Goal: Find specific page/section: Find specific page/section

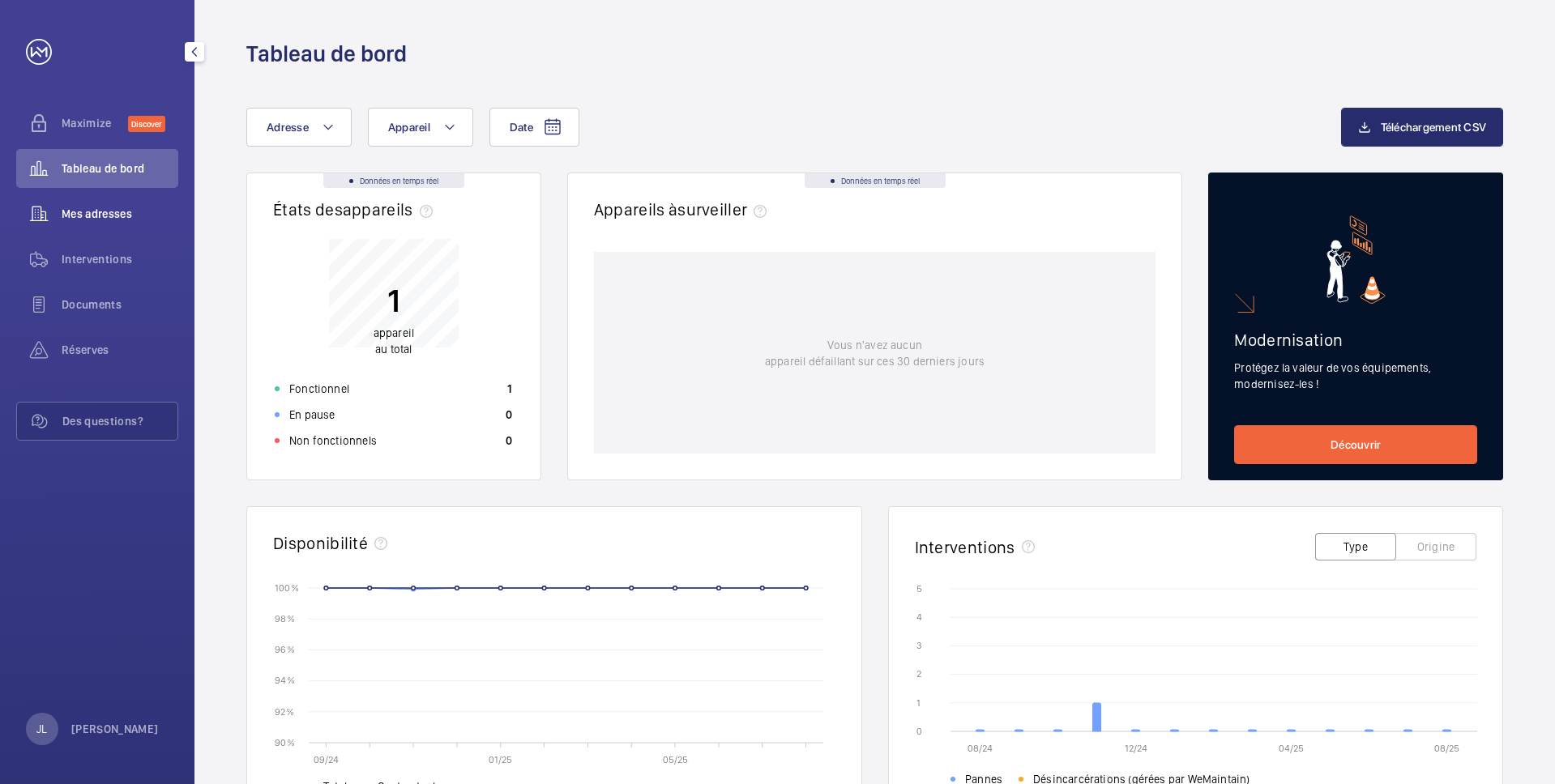
click at [105, 216] on span "Mes adresses" at bounding box center [120, 214] width 117 height 16
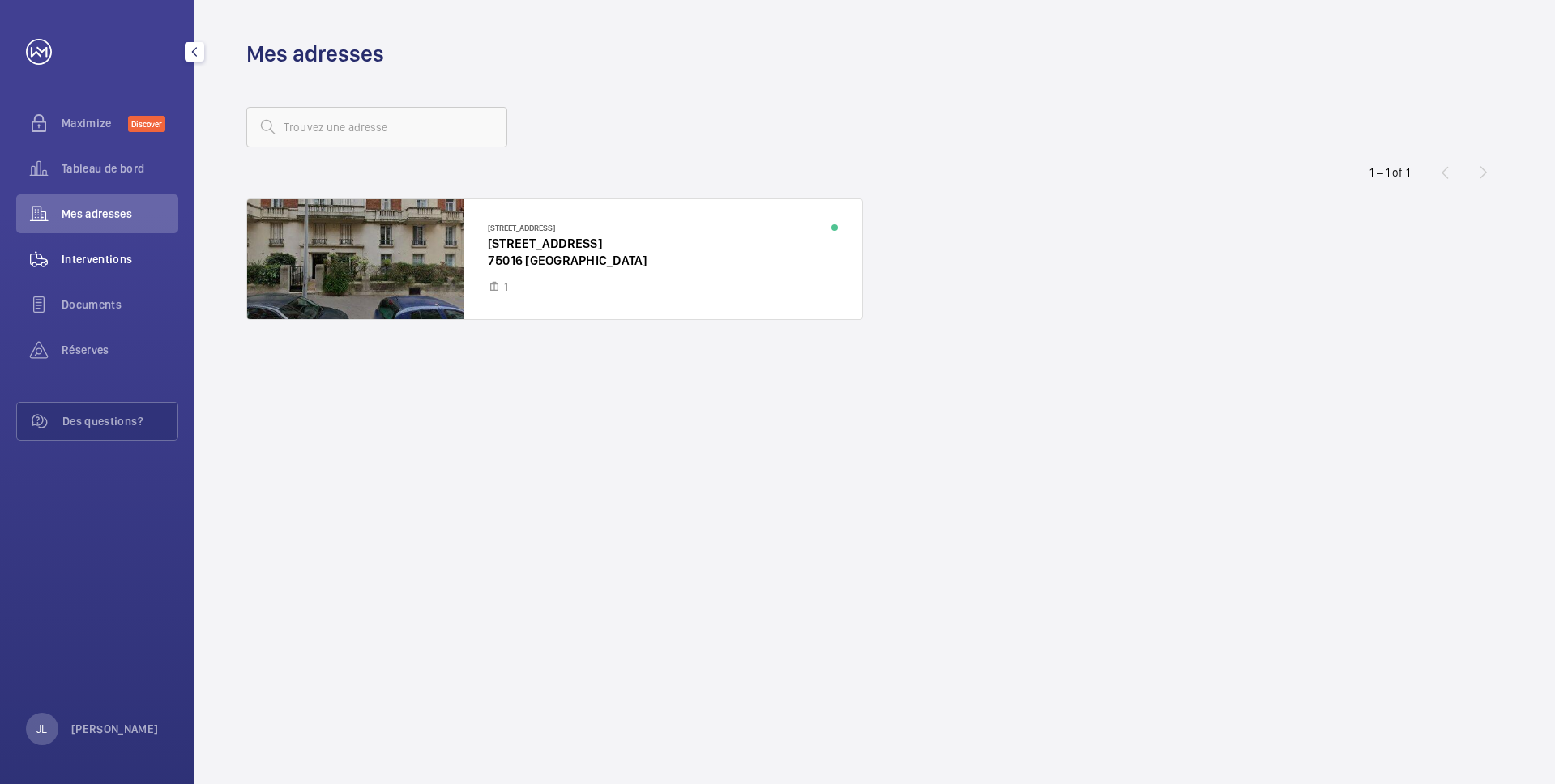
click at [94, 249] on div "Interventions" at bounding box center [97, 259] width 162 height 39
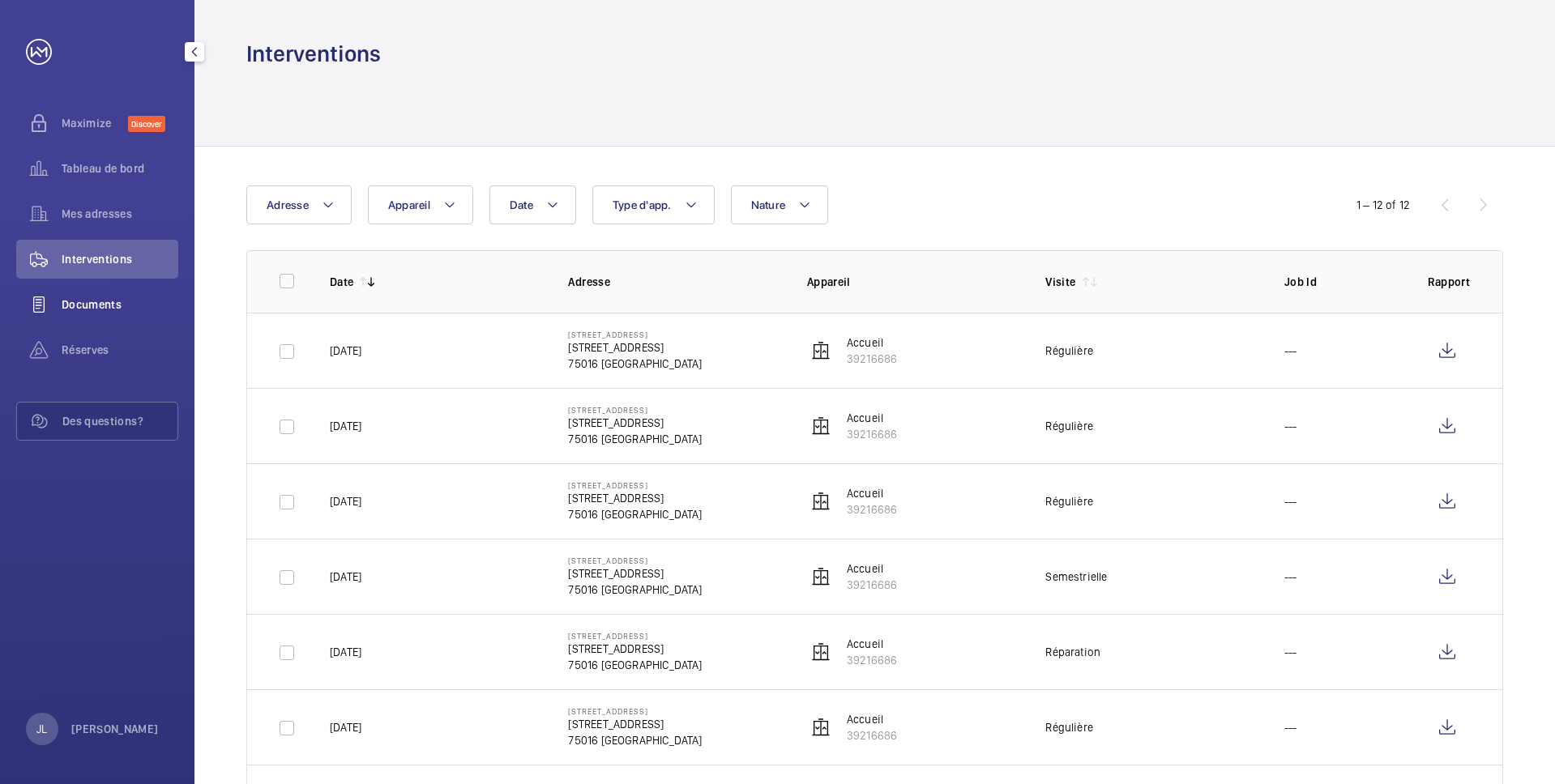
click at [95, 302] on span "Documents" at bounding box center [120, 305] width 117 height 16
